Goal: Transaction & Acquisition: Purchase product/service

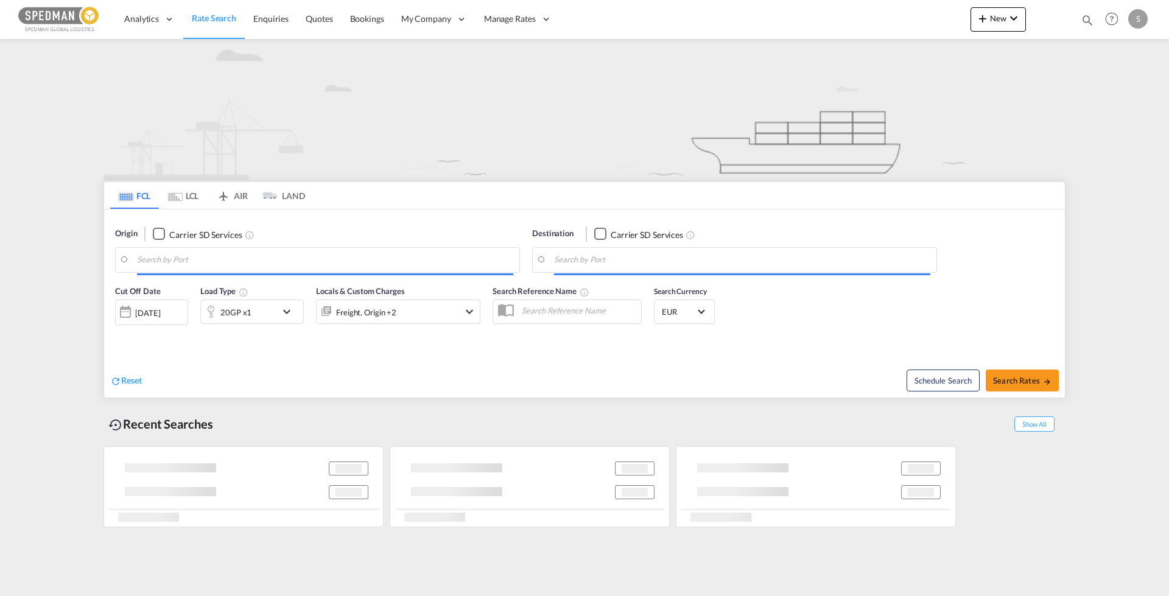
type input "[GEOGRAPHIC_DATA], [GEOGRAPHIC_DATA]"
type input "[GEOGRAPHIC_DATA] (ex [GEOGRAPHIC_DATA]), INCCU"
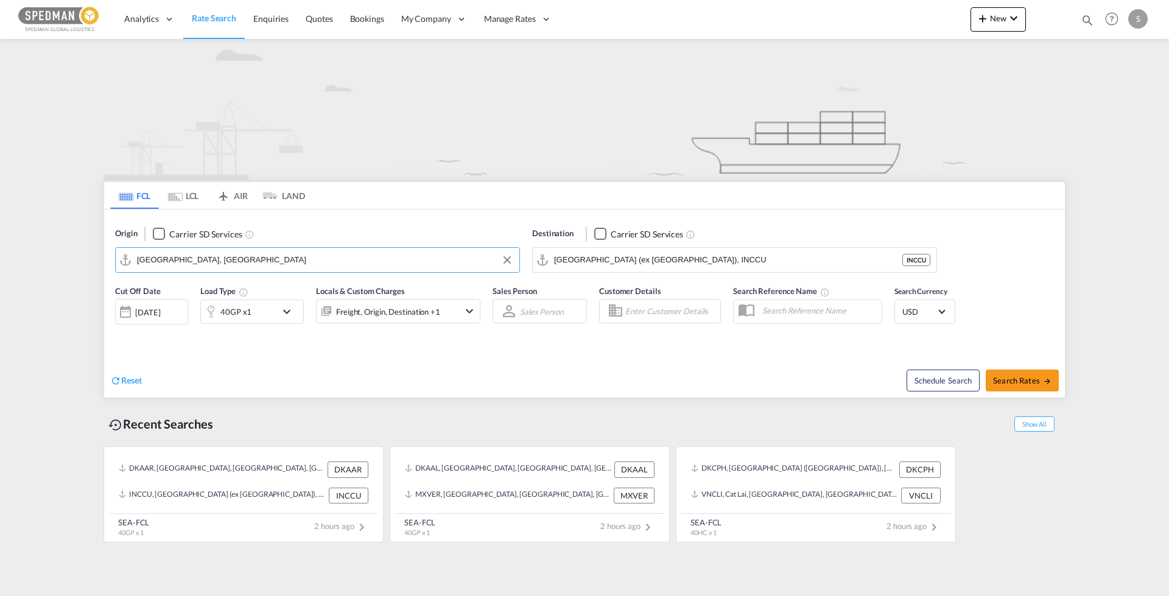
click at [215, 259] on input "[GEOGRAPHIC_DATA], [GEOGRAPHIC_DATA]" at bounding box center [325, 260] width 376 height 18
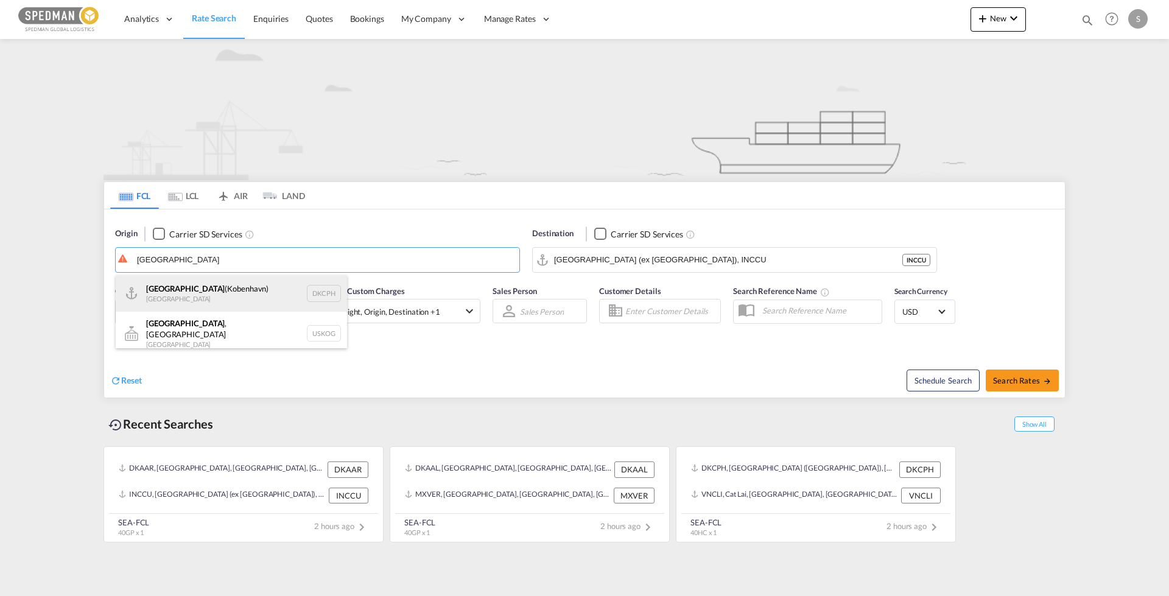
click at [163, 298] on div "[GEOGRAPHIC_DATA] ([GEOGRAPHIC_DATA]) Denmark DKCPH" at bounding box center [231, 293] width 231 height 37
type input "[GEOGRAPHIC_DATA] ([GEOGRAPHIC_DATA]), DKCPH"
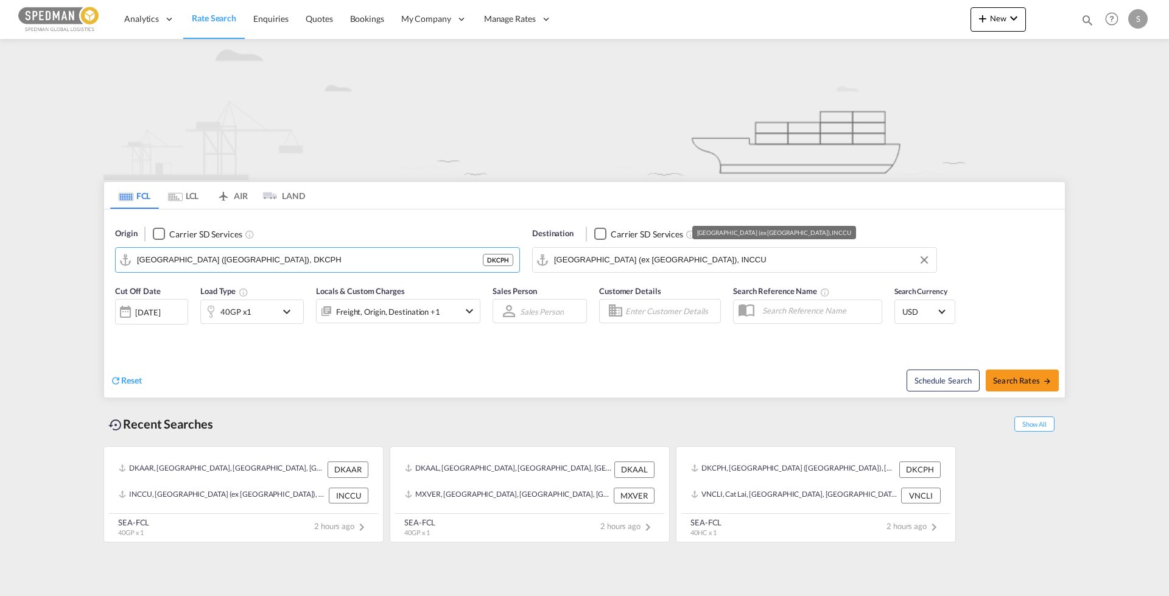
click at [698, 261] on input "[GEOGRAPHIC_DATA] (ex [GEOGRAPHIC_DATA]), INCCU" at bounding box center [742, 260] width 376 height 18
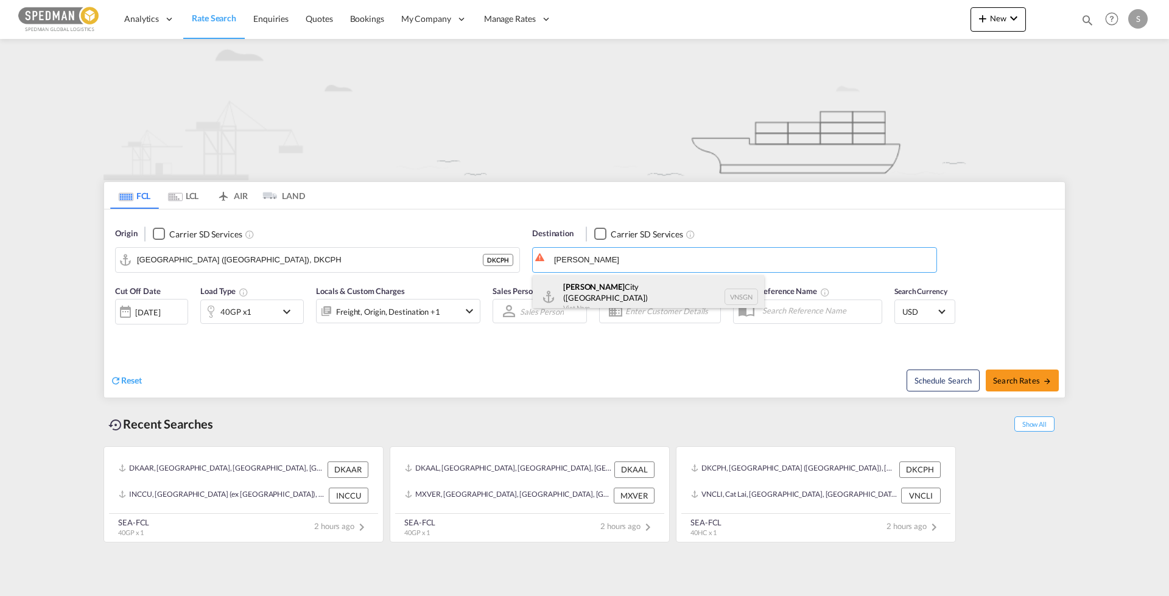
click at [596, 290] on div "[GEOGRAPHIC_DATA] ([GEOGRAPHIC_DATA]) [GEOGRAPHIC_DATA] VNSGN" at bounding box center [648, 297] width 231 height 44
type input "Ho Chi Minh City ([GEOGRAPHIC_DATA]), VNSGN"
click at [342, 373] on div "Reset" at bounding box center [348, 370] width 477 height 33
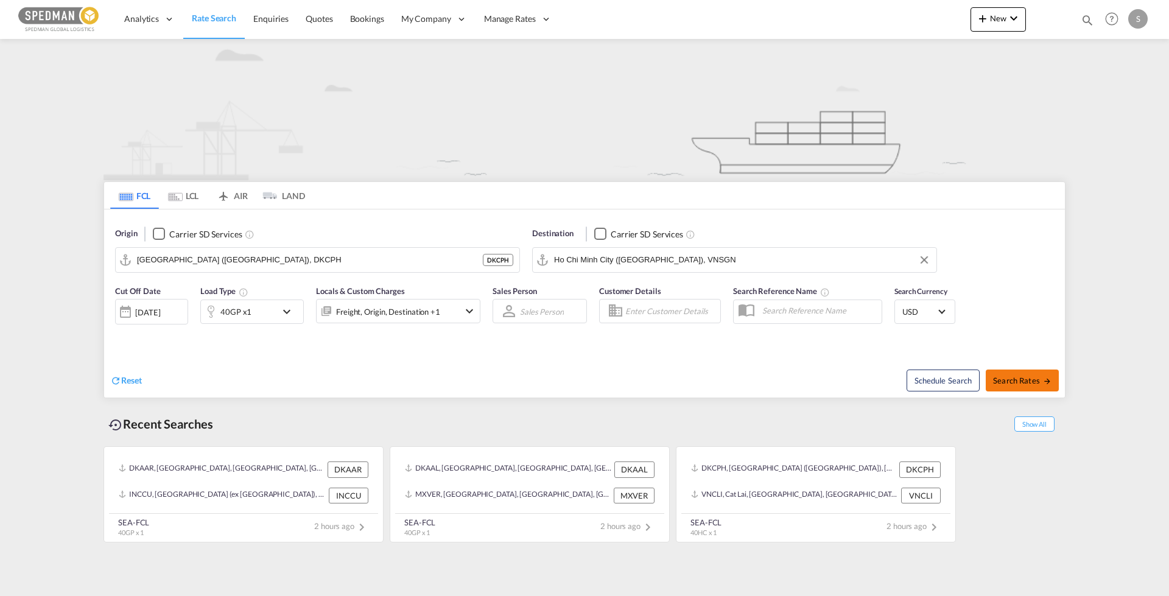
click at [1006, 376] on span "Search Rates" at bounding box center [1022, 381] width 58 height 10
type input "DKCPH to VNSGN / [DATE]"
